Goal: Check status: Check status

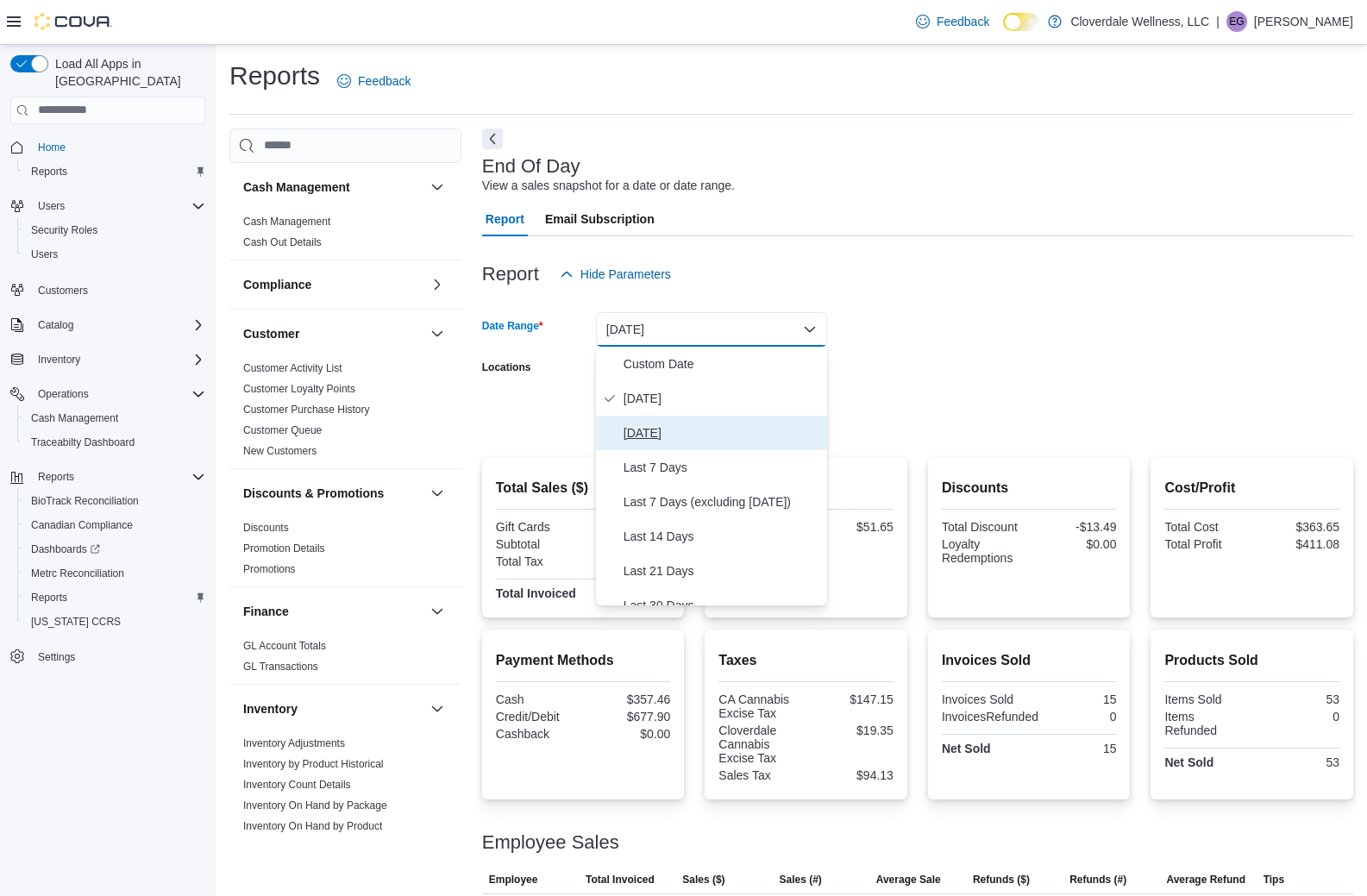
click at [720, 423] on span "[DATE]" at bounding box center [721, 432] width 196 height 21
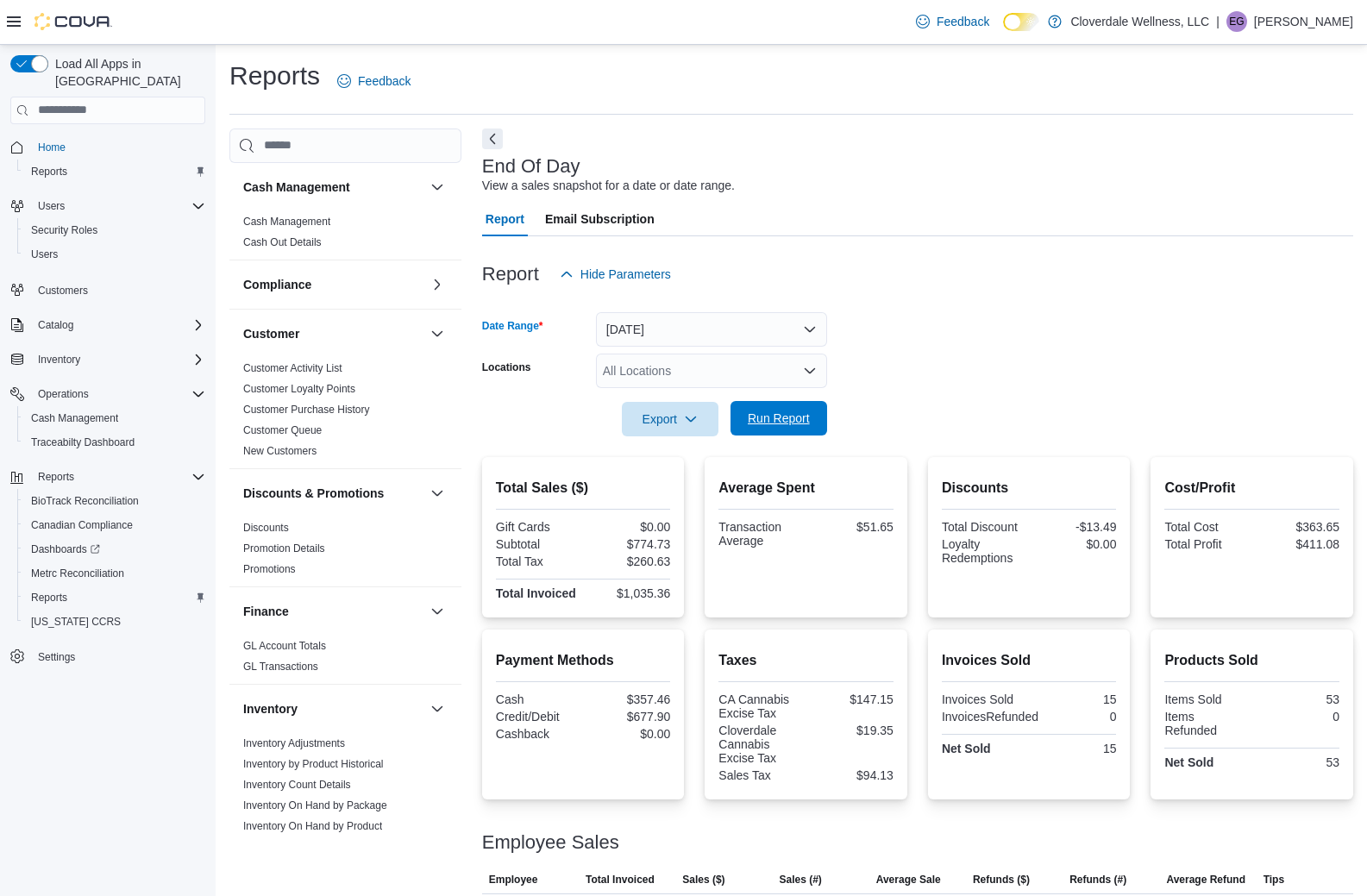
click at [791, 416] on span "Run Report" at bounding box center [779, 417] width 62 height 17
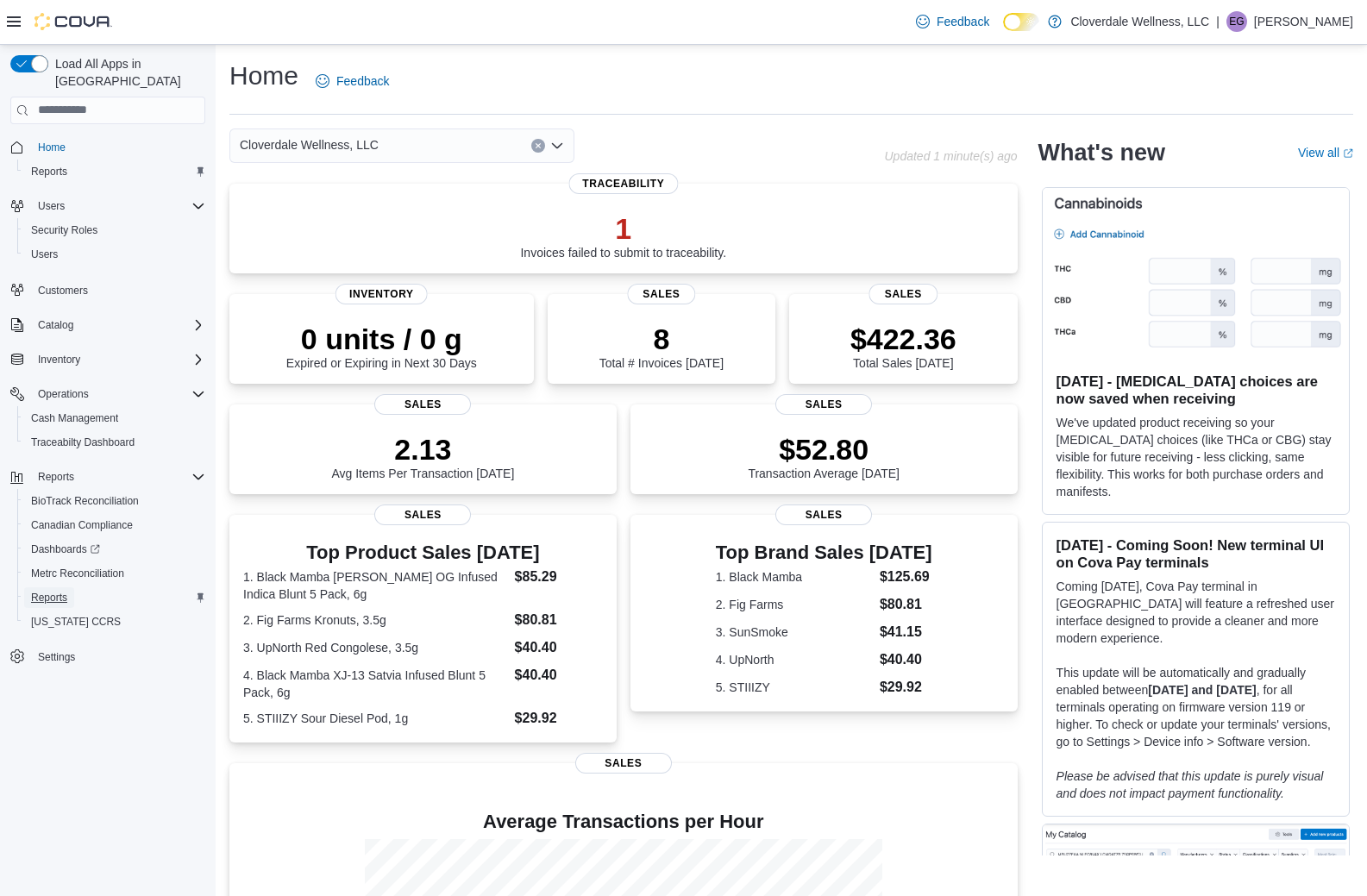
click at [53, 591] on span "Reports" at bounding box center [48, 598] width 37 height 14
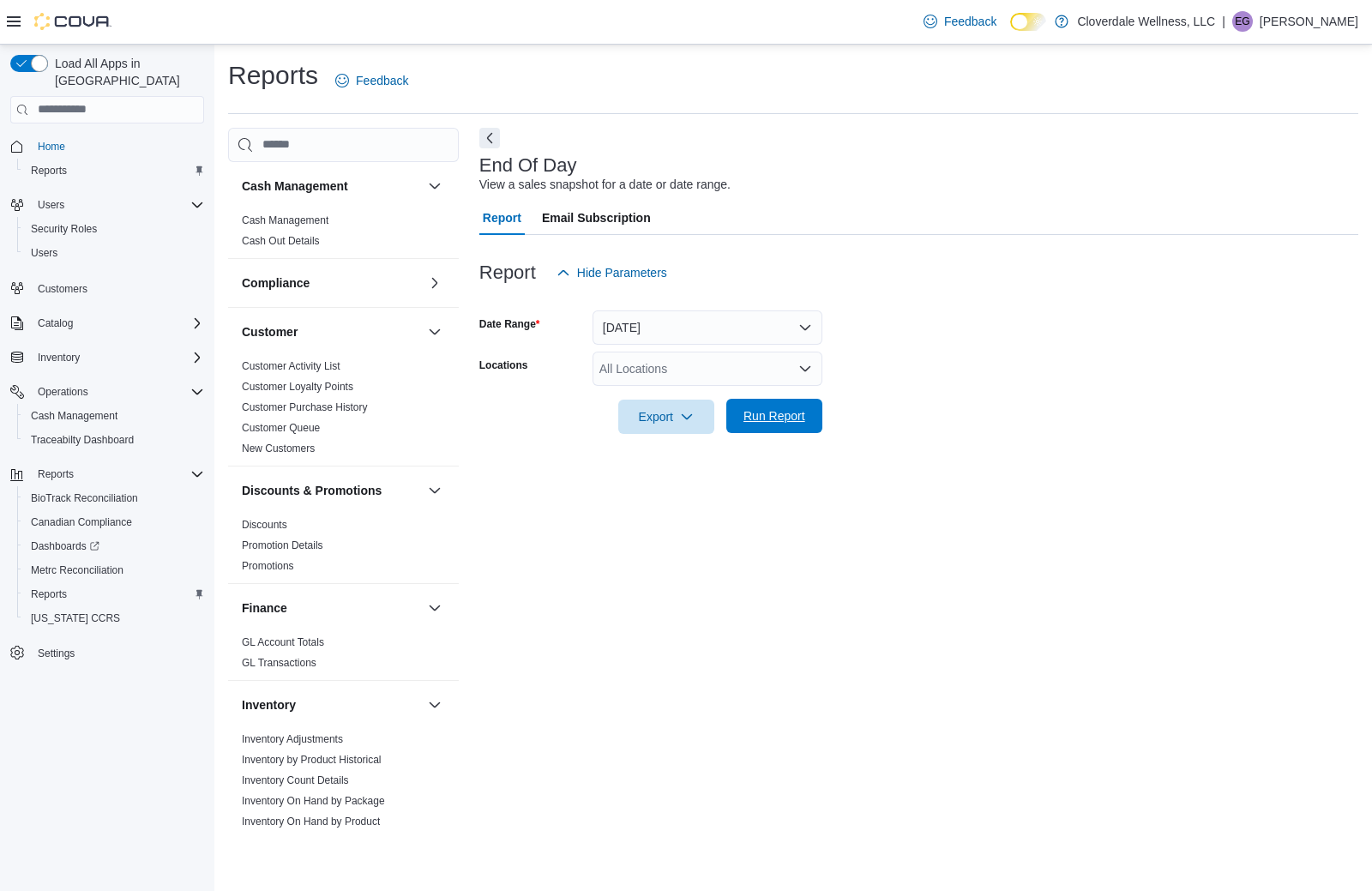
click at [741, 419] on span "Run Report" at bounding box center [774, 415] width 76 height 34
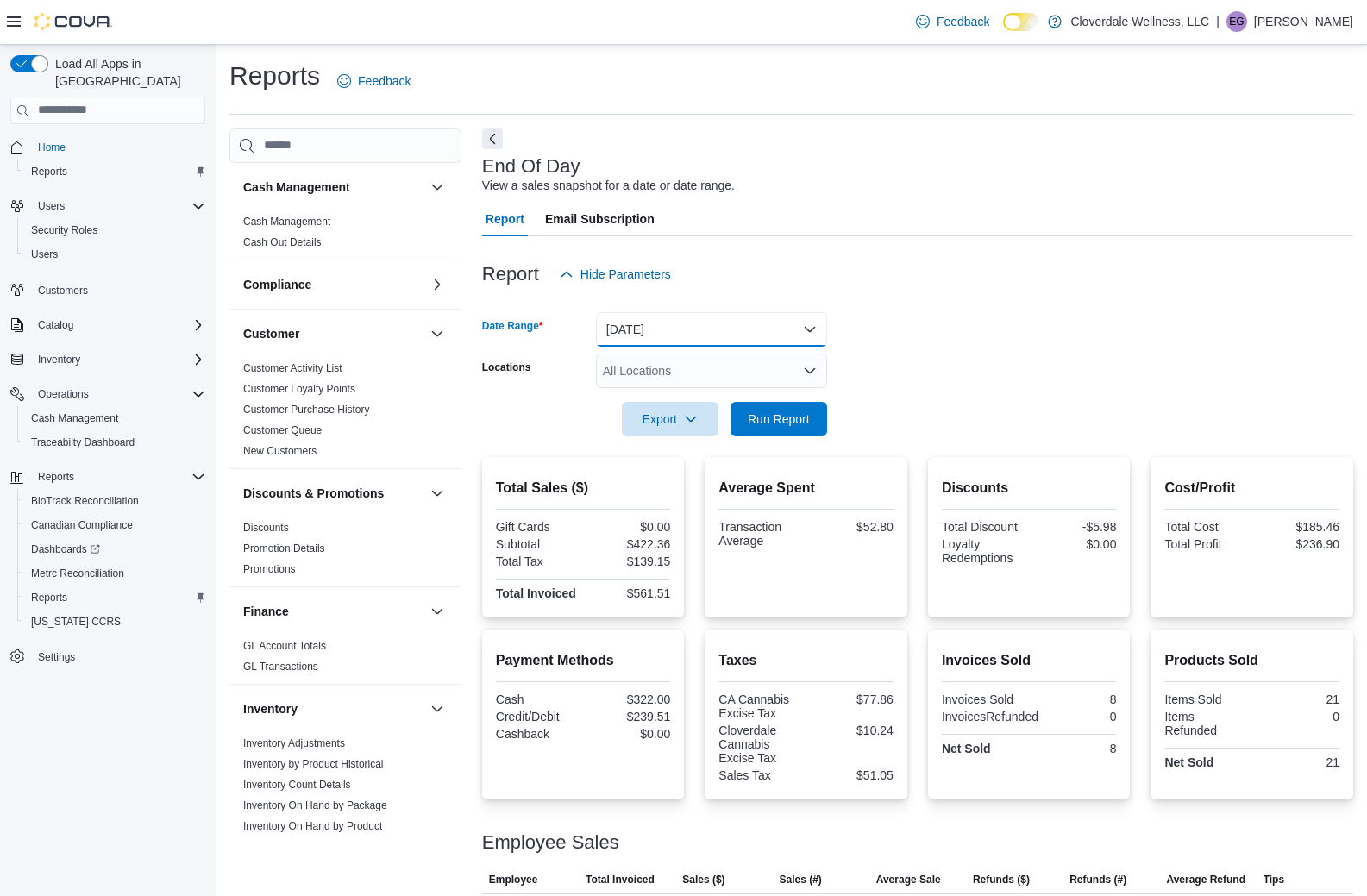
click at [805, 332] on button "[DATE]" at bounding box center [712, 329] width 231 height 35
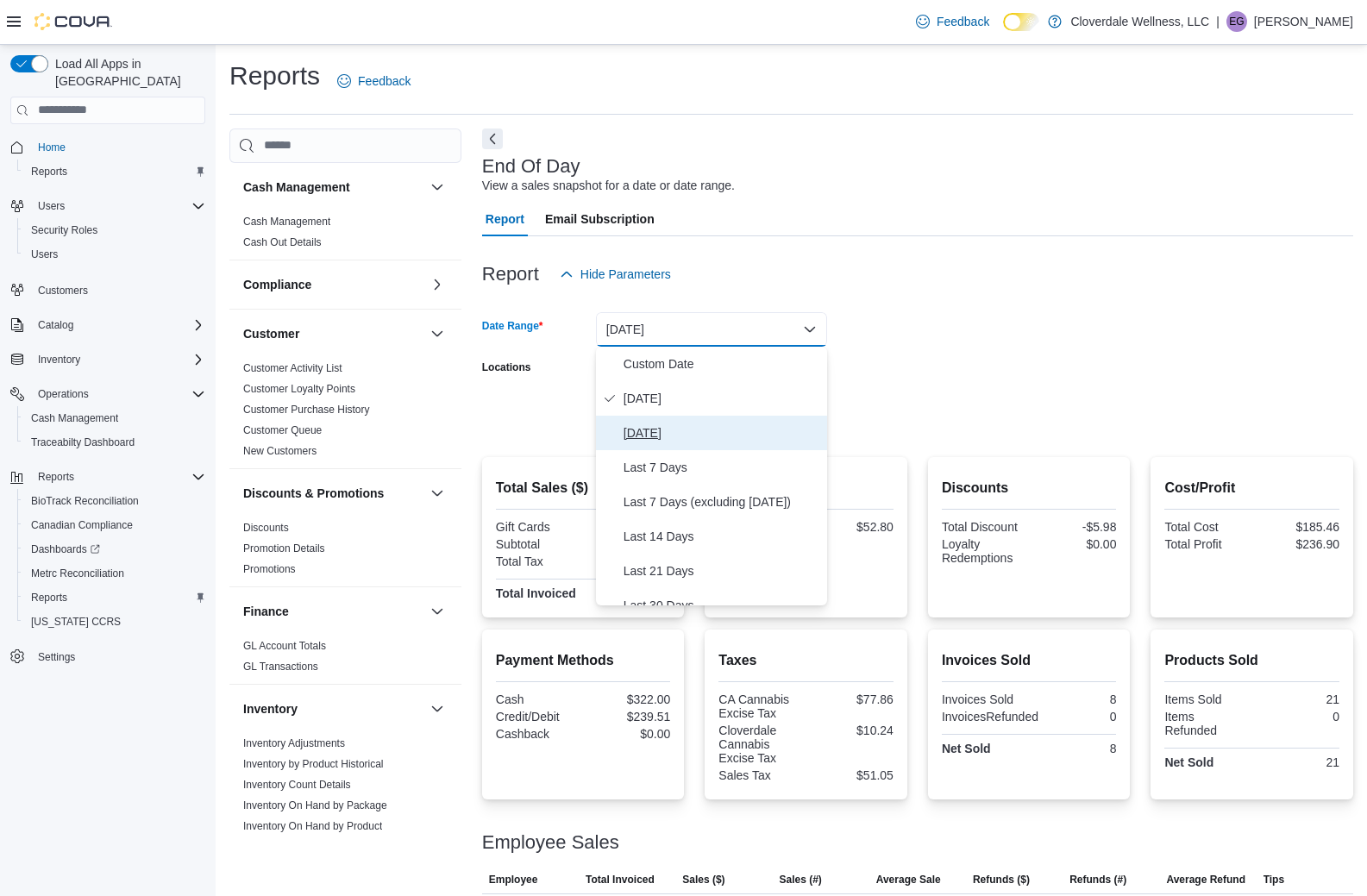
click at [709, 425] on span "[DATE]" at bounding box center [721, 432] width 196 height 21
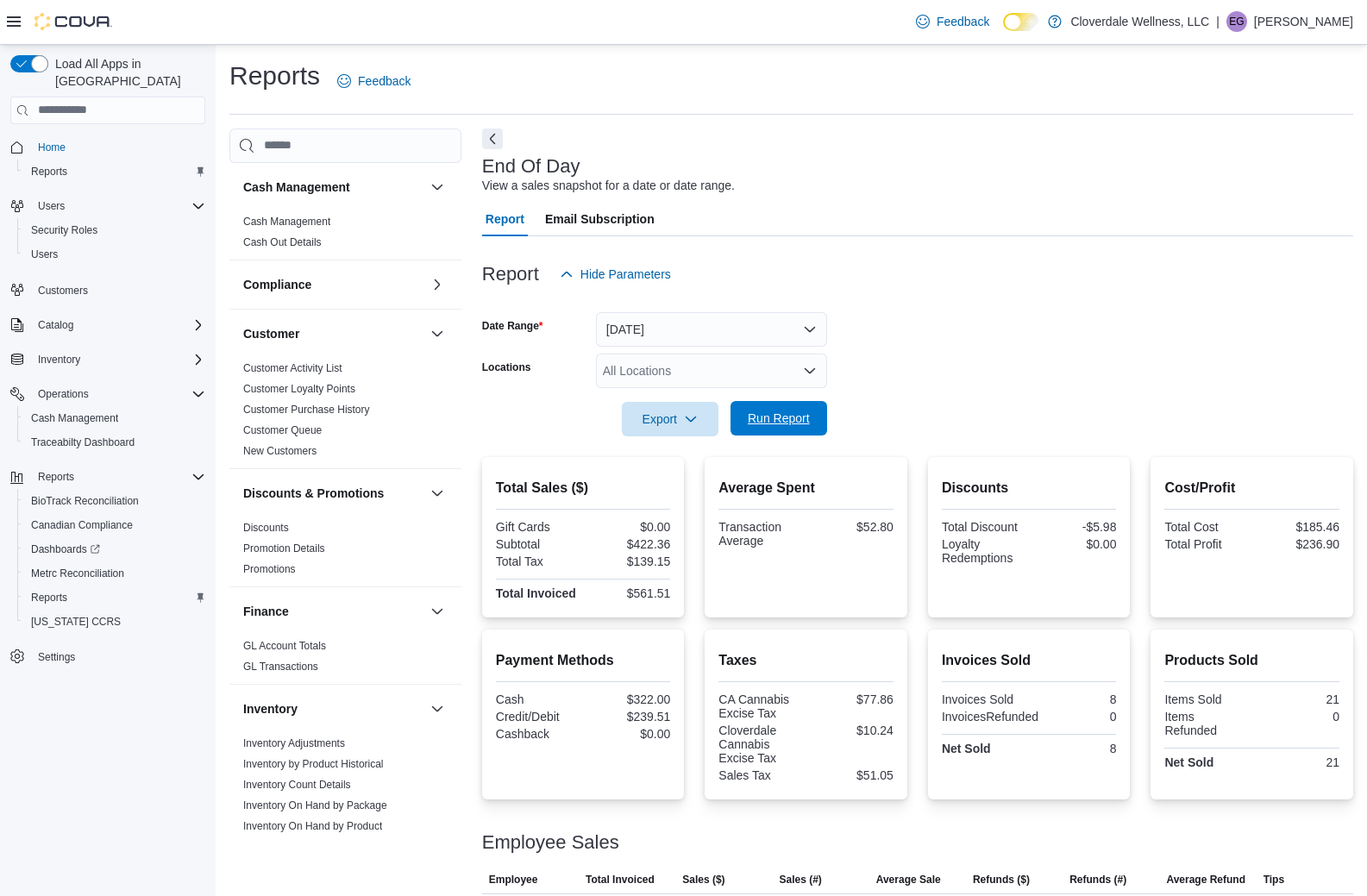
click at [767, 412] on span "Run Report" at bounding box center [779, 417] width 62 height 17
click at [803, 335] on button "[DATE]" at bounding box center [712, 329] width 231 height 35
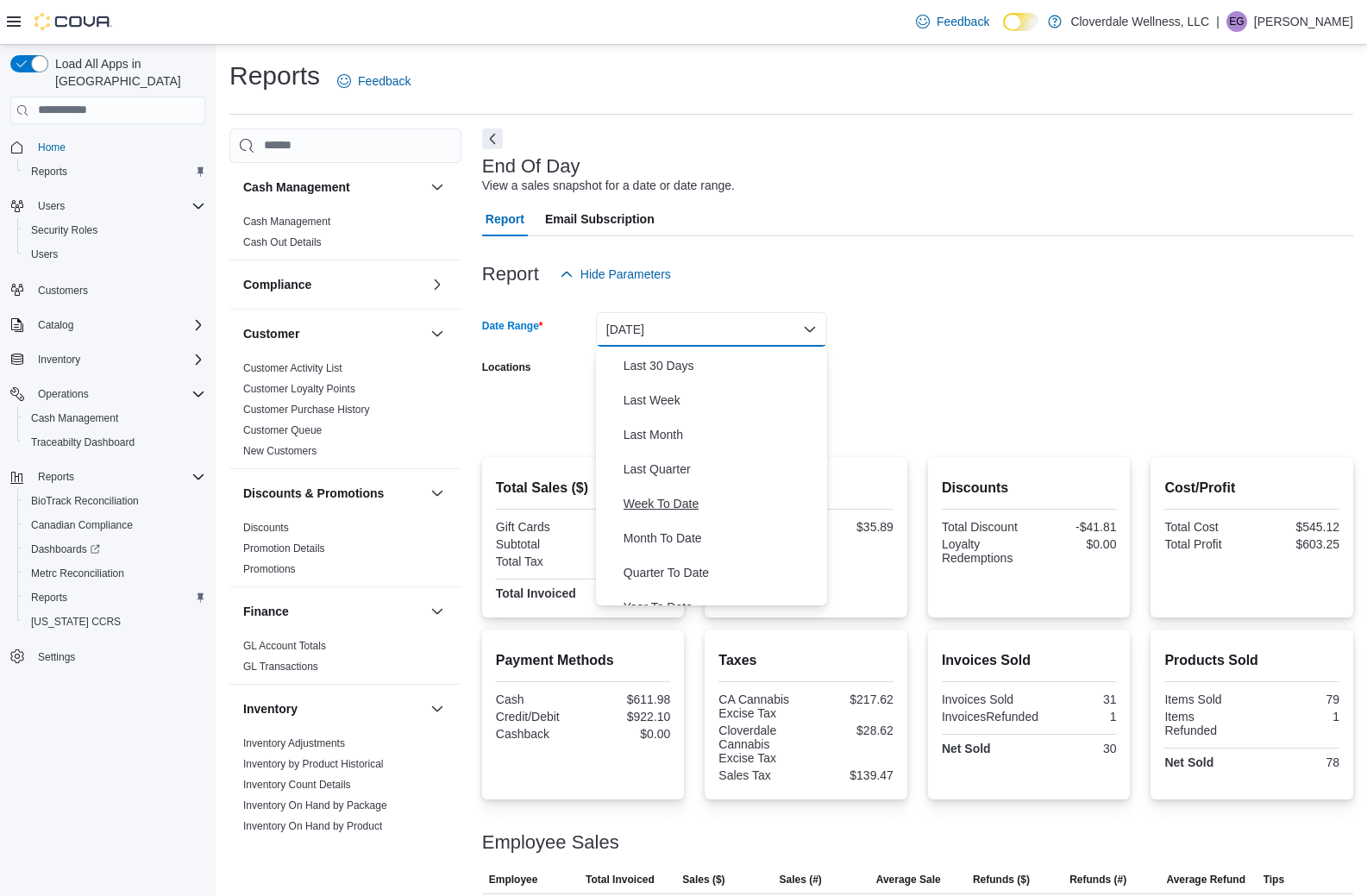
scroll to position [244, 0]
click at [717, 495] on span "Week To Date" at bounding box center [721, 499] width 196 height 21
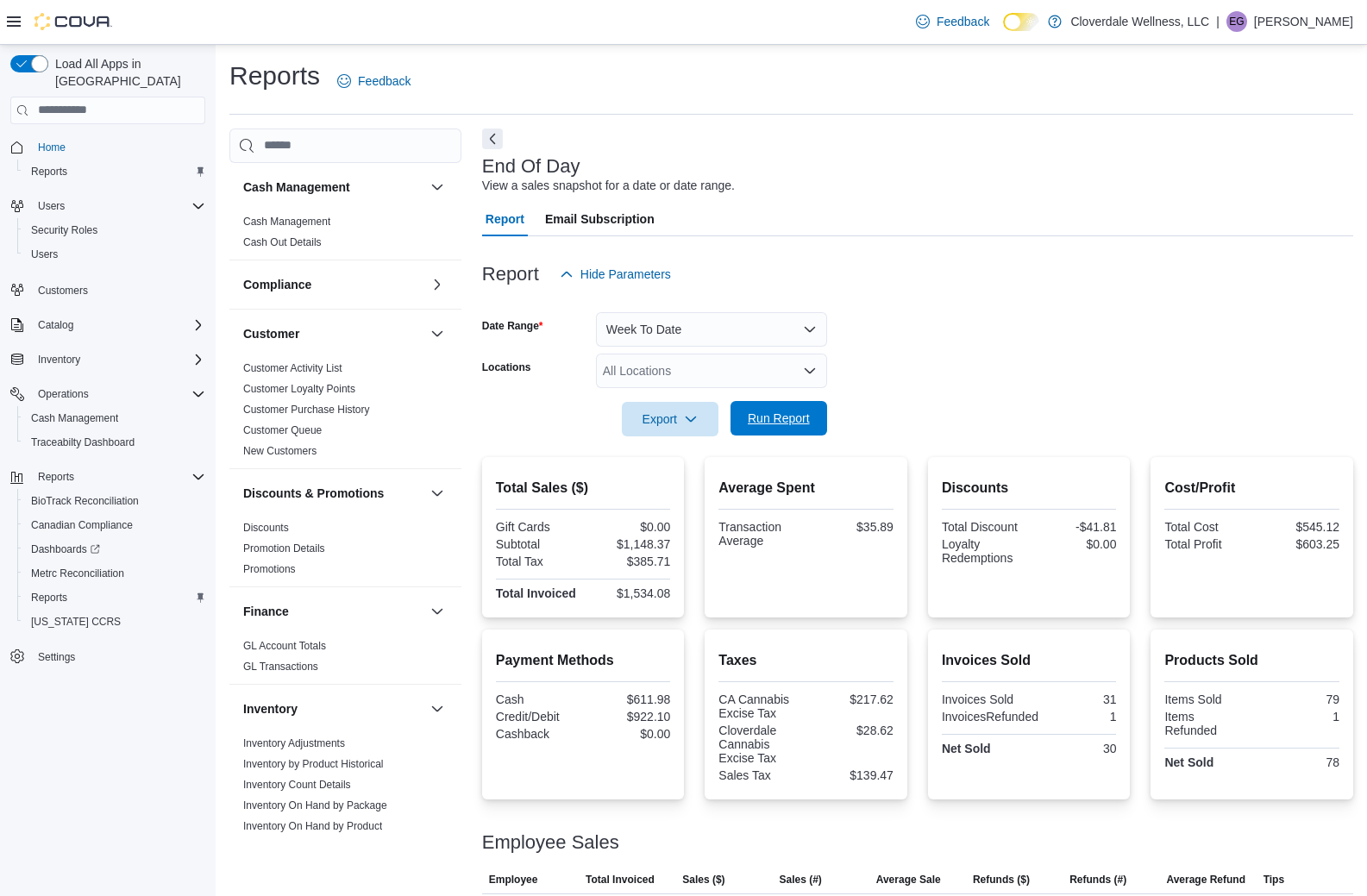
click at [777, 421] on span "Run Report" at bounding box center [779, 417] width 62 height 17
click at [812, 332] on button "Week To Date" at bounding box center [712, 329] width 231 height 35
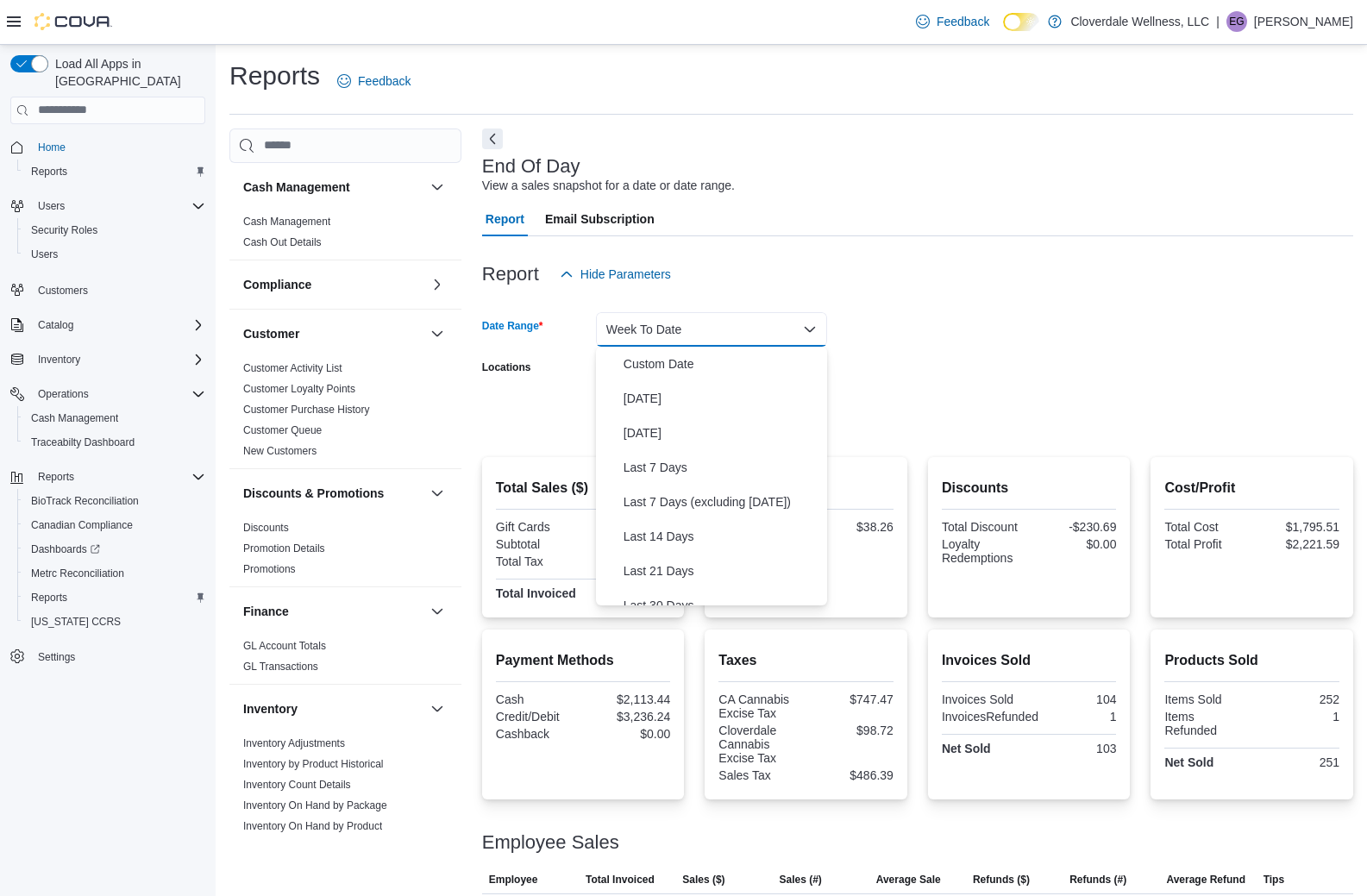
scroll to position [259, 0]
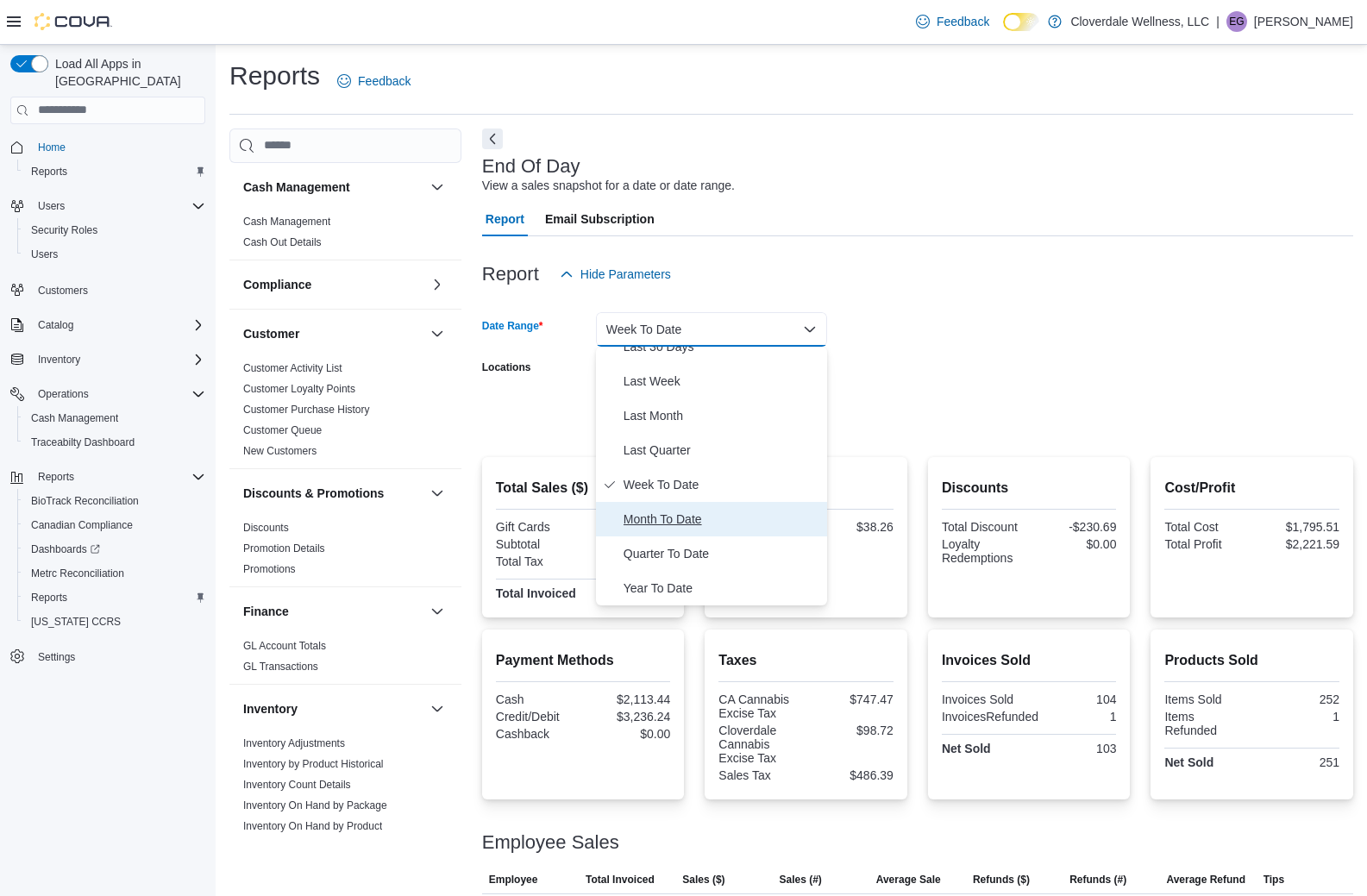
click at [745, 517] on span "Month To Date" at bounding box center [721, 519] width 196 height 21
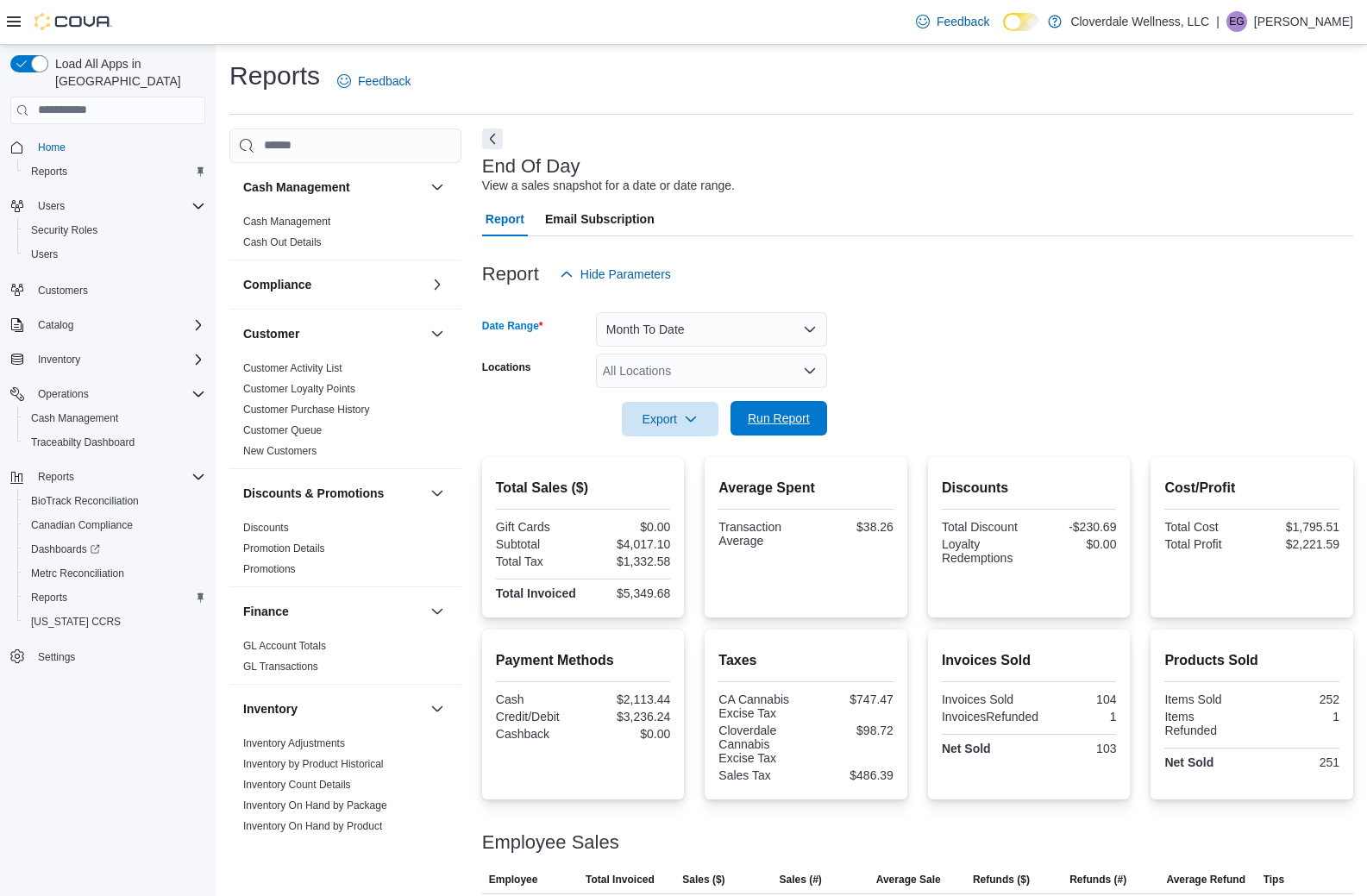
click at [789, 422] on span "Run Report" at bounding box center [779, 417] width 62 height 17
click at [803, 335] on button "Month To Date" at bounding box center [712, 329] width 231 height 35
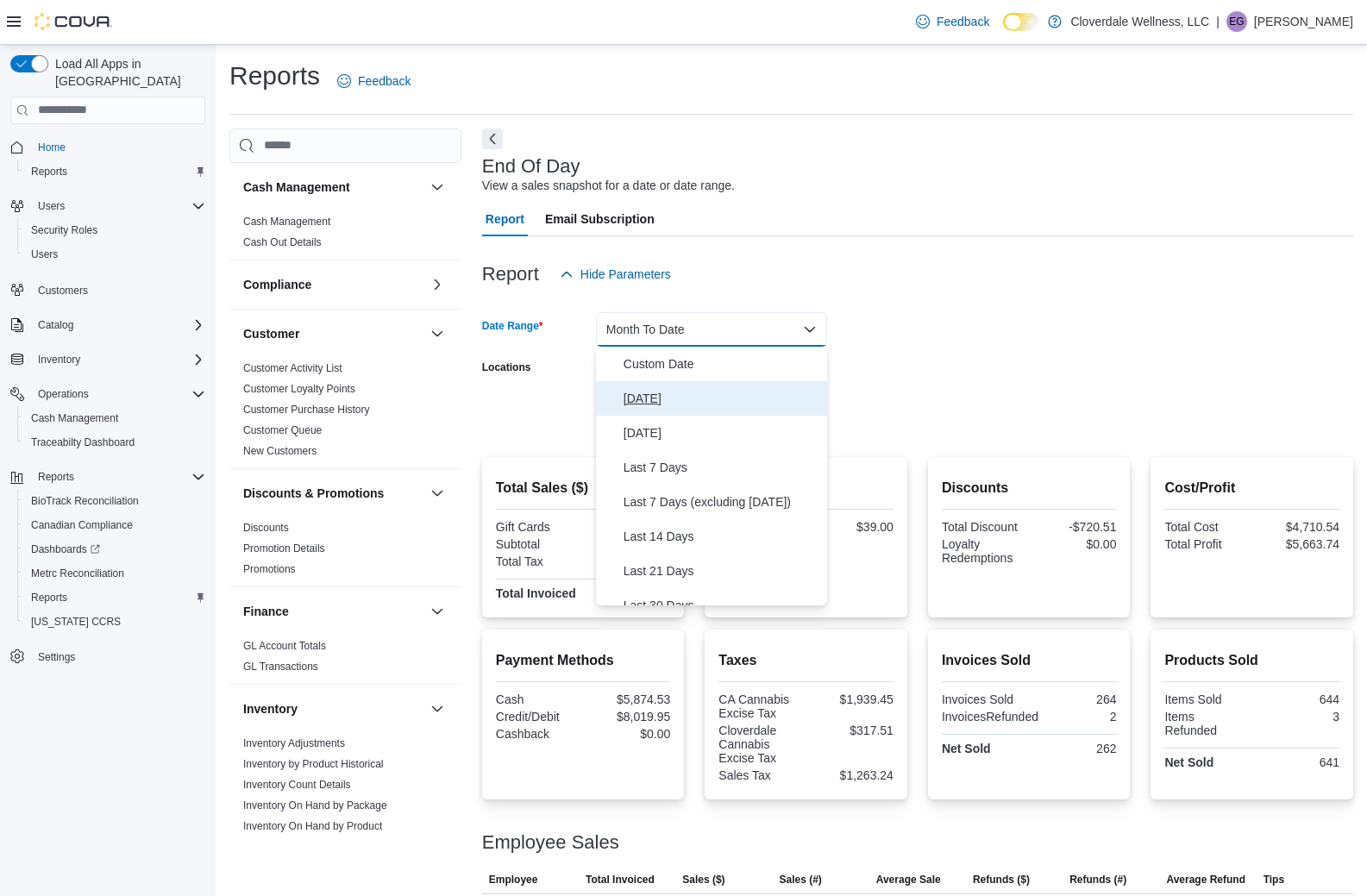
click at [709, 393] on span "[DATE]" at bounding box center [721, 398] width 196 height 21
